Goal: Browse casually: Explore the website without a specific task or goal

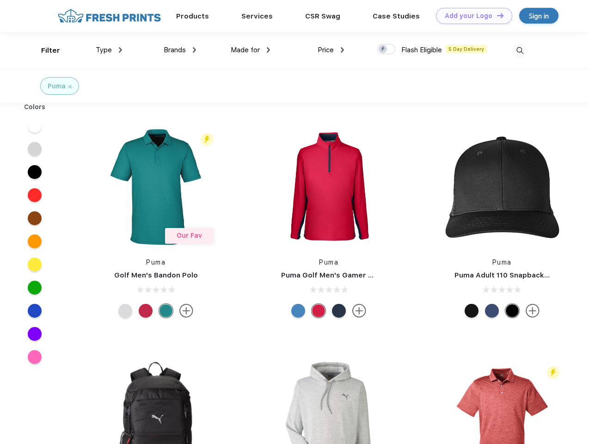
click at [470, 16] on link "Add your Logo Design Tool" at bounding box center [474, 16] width 76 height 16
click at [0, 0] on div "Design Tool" at bounding box center [0, 0] width 0 height 0
click at [496, 15] on link "Add your Logo Design Tool" at bounding box center [474, 16] width 76 height 16
click at [44, 50] on div "Filter" at bounding box center [50, 50] width 19 height 11
click at [109, 50] on span "Type" at bounding box center [104, 50] width 16 height 8
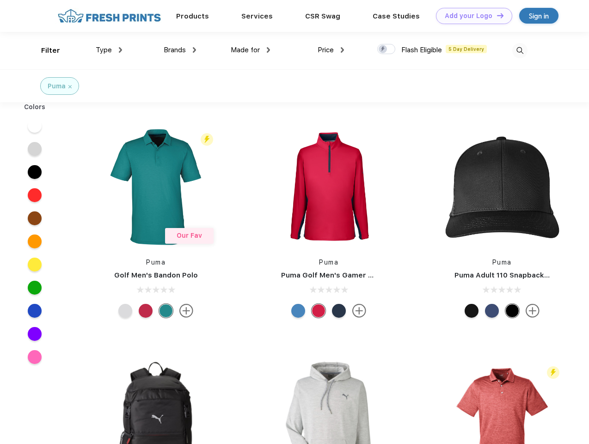
click at [180, 50] on span "Brands" at bounding box center [175, 50] width 22 height 8
click at [250, 50] on span "Made for" at bounding box center [245, 50] width 29 height 8
click at [331, 50] on span "Price" at bounding box center [325, 50] width 16 height 8
click at [386, 49] on div at bounding box center [386, 49] width 18 height 10
click at [383, 49] on input "checkbox" at bounding box center [380, 46] width 6 height 6
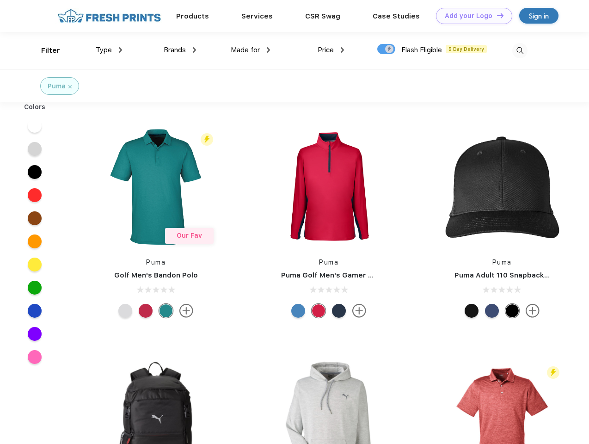
click at [519, 50] on img at bounding box center [519, 50] width 15 height 15
